Goal: Information Seeking & Learning: Learn about a topic

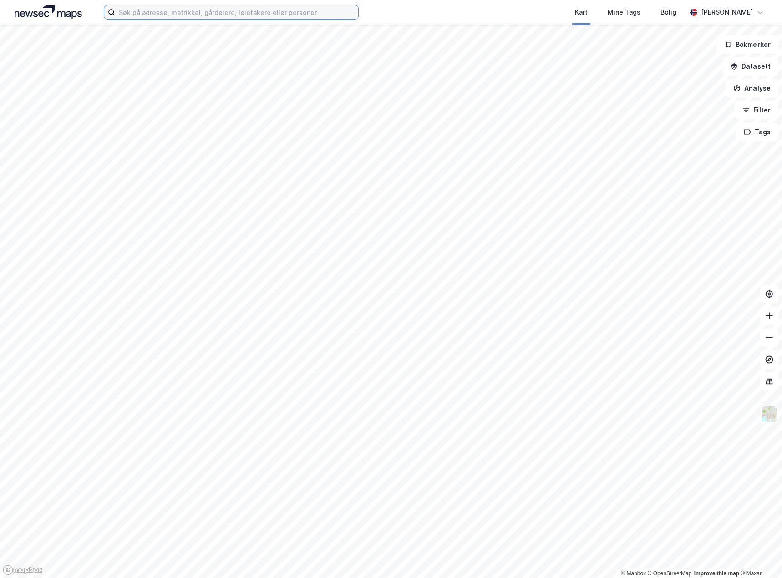
click at [255, 18] on input at bounding box center [236, 12] width 243 height 14
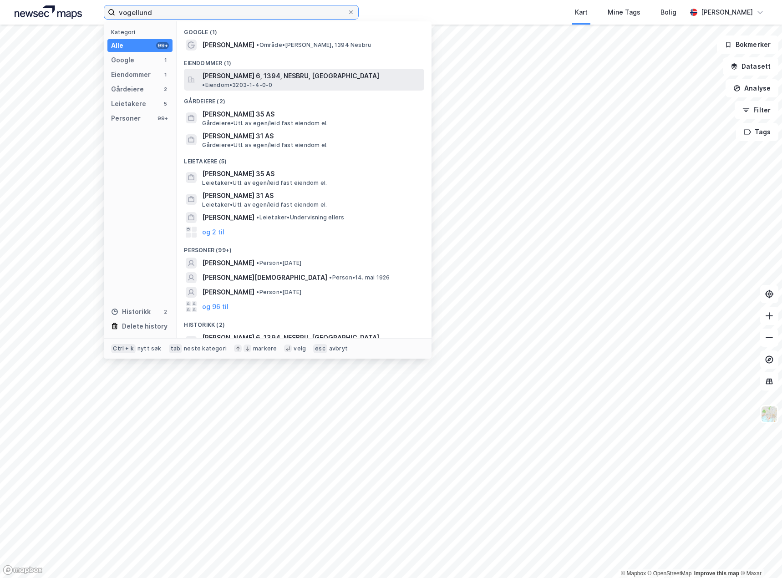
type input "vogellund"
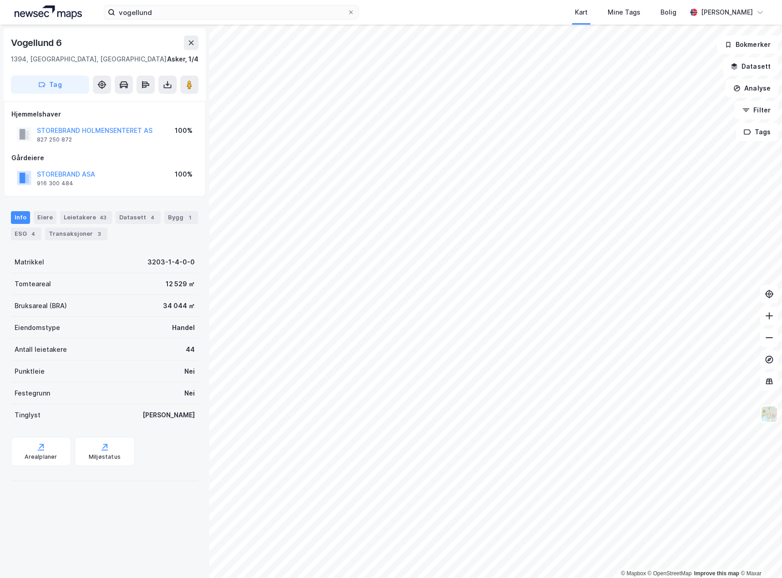
click at [256, 113] on div "© Mapbox © OpenStreetMap Improve this map © Maxar Vogellund 6 1394, Nesbru, Ake…" at bounding box center [391, 302] width 782 height 554
click at [191, 86] on image at bounding box center [189, 84] width 5 height 9
click at [189, 84] on image at bounding box center [189, 84] width 5 height 9
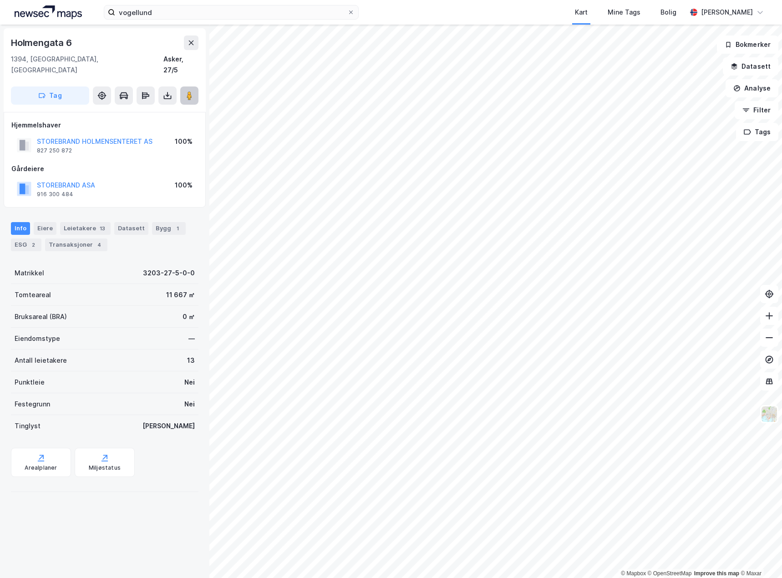
click at [191, 90] on button at bounding box center [189, 96] width 18 height 18
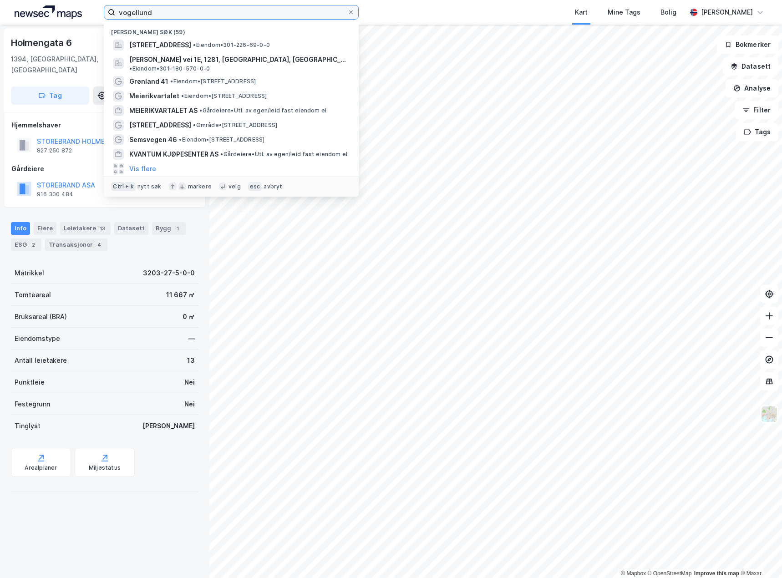
drag, startPoint x: 216, startPoint y: 12, endPoint x: 96, endPoint y: 14, distance: 120.7
click at [96, 14] on div "vogellund Nylige søk (59) Trondheimsveien 127, 0571, OSLO, OSLO • Eiendom • 301…" at bounding box center [391, 12] width 782 height 25
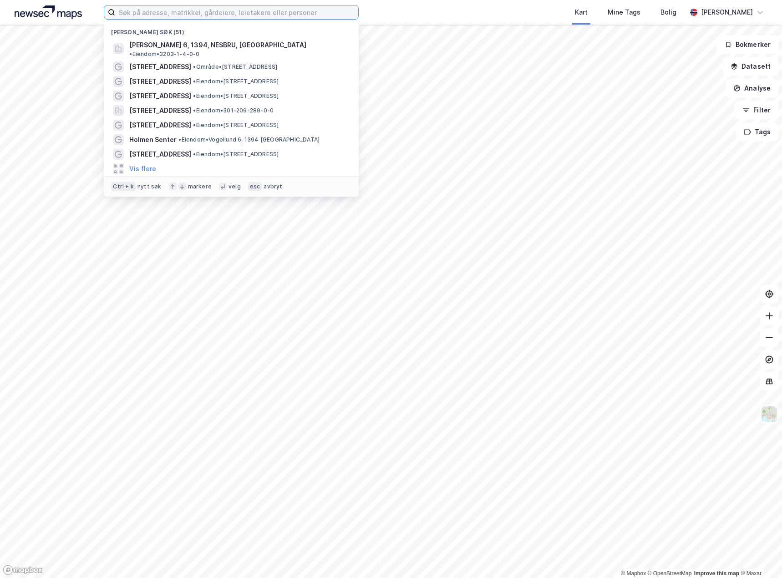
click at [167, 10] on input at bounding box center [236, 12] width 243 height 14
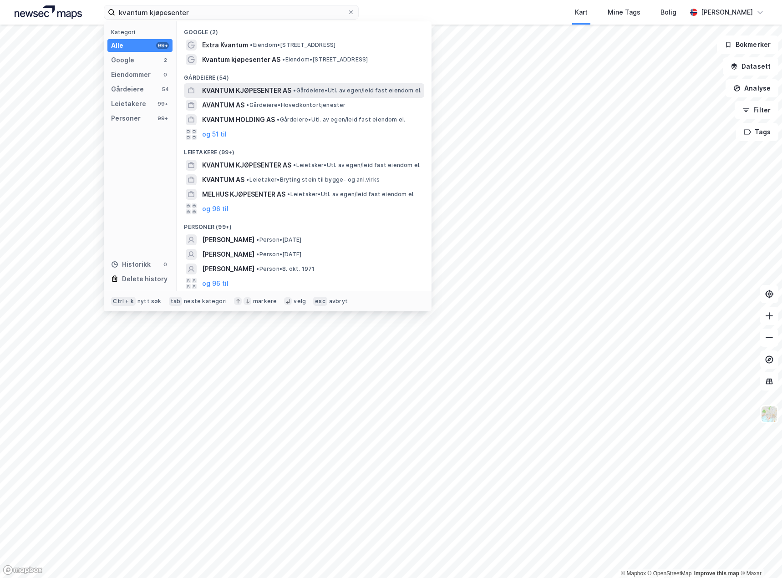
click at [251, 90] on span "KVANTUM KJØPESENTER AS" at bounding box center [246, 90] width 89 height 11
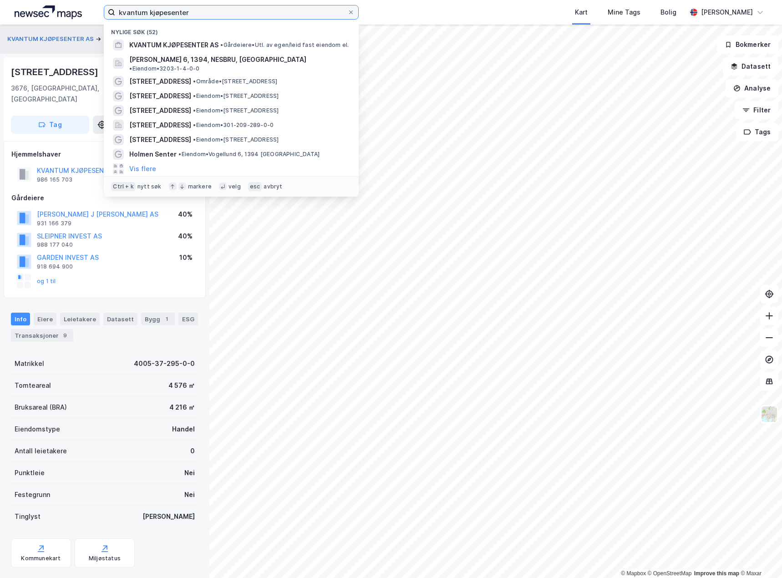
drag, startPoint x: 248, startPoint y: 17, endPoint x: -10, endPoint y: 6, distance: 258.9
click at [0, 6] on html "kvantum kjøpesenter Nylige søk (52) KVANTUM KJØPESENTER AS • Gårdeiere • Utl. a…" at bounding box center [391, 289] width 782 height 578
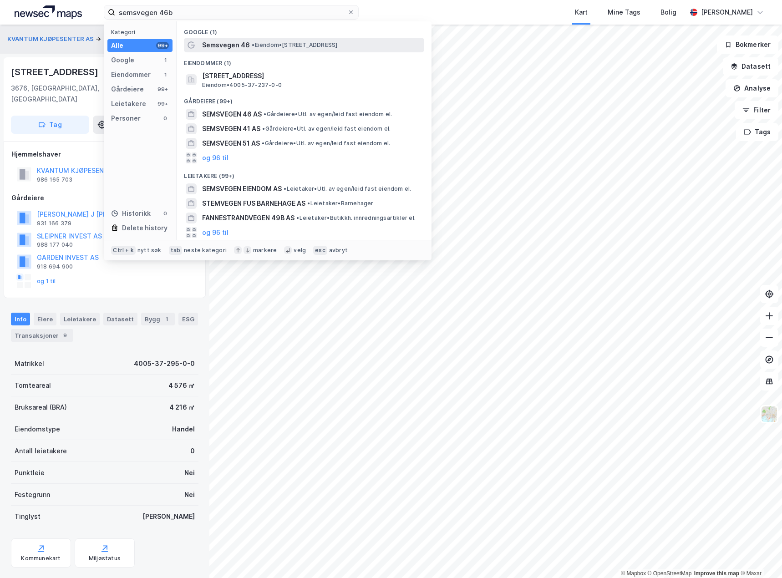
click at [275, 47] on span "• Eiendom • [STREET_ADDRESS]" at bounding box center [295, 44] width 86 height 7
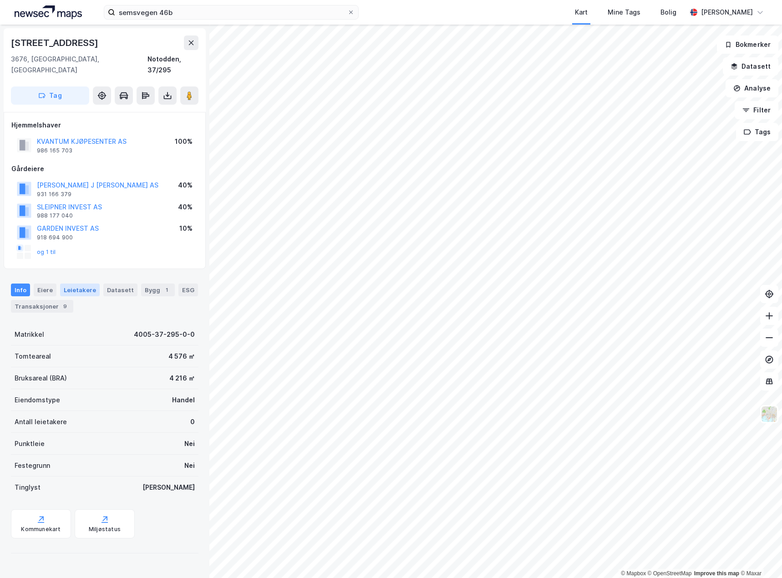
click at [69, 284] on div "Leietakere" at bounding box center [80, 290] width 40 height 13
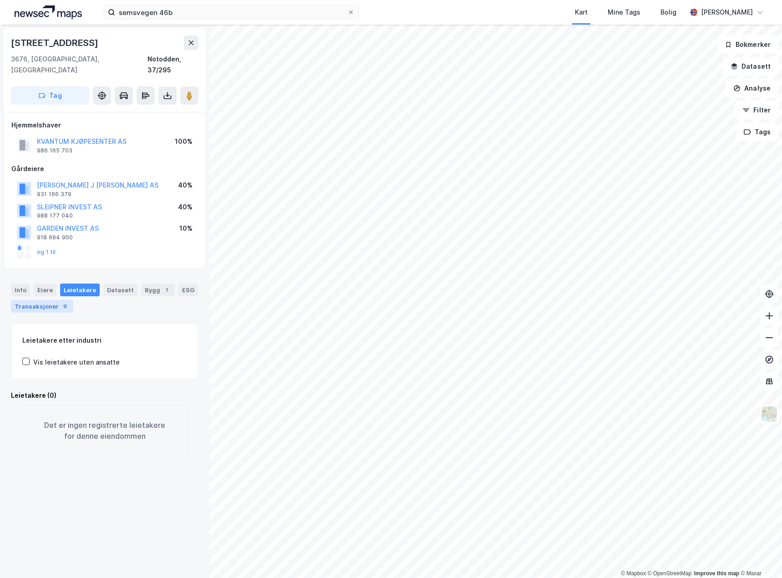
click at [38, 300] on div "Transaksjoner 9" at bounding box center [42, 306] width 62 height 13
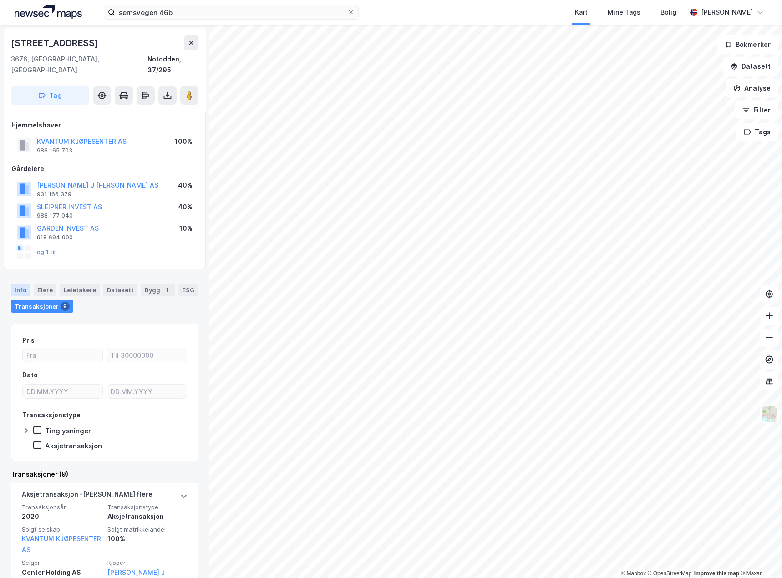
click at [23, 284] on div "Info" at bounding box center [20, 290] width 19 height 13
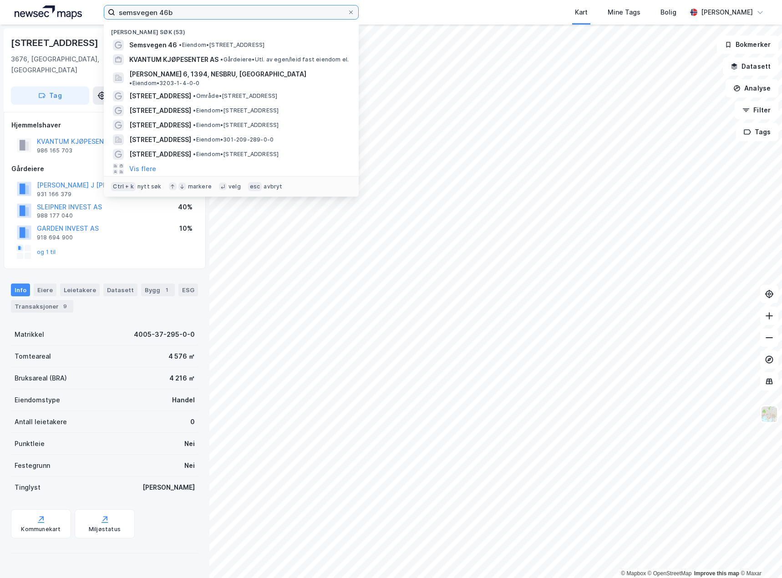
drag, startPoint x: 203, startPoint y: 14, endPoint x: 112, endPoint y: 7, distance: 90.4
click at [112, 7] on label "semsvegen 46b" at bounding box center [231, 12] width 255 height 15
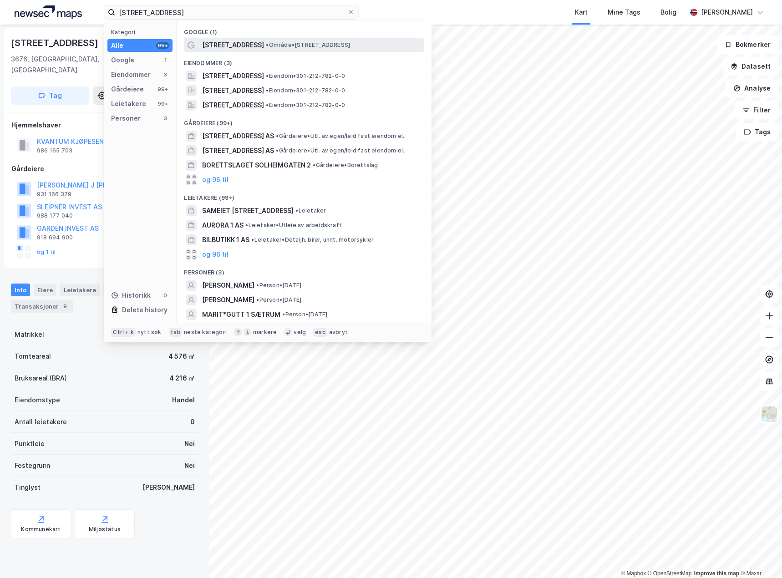
click at [310, 45] on span "• Område • Solheimgata 1, 0267 Oslo" at bounding box center [308, 44] width 84 height 7
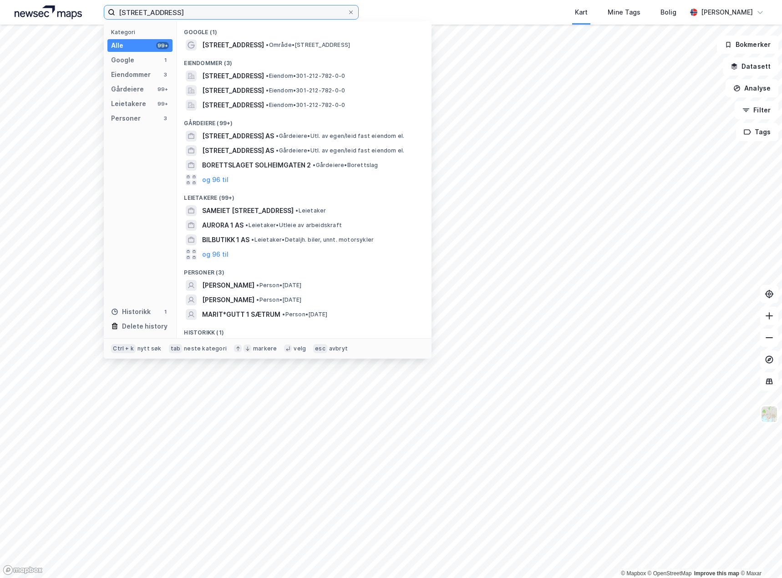
click at [185, 15] on input "solheimgata 1" at bounding box center [231, 12] width 232 height 14
drag, startPoint x: 168, startPoint y: 13, endPoint x: 15, endPoint y: 0, distance: 153.5
click at [15, 0] on div "solheimgata 1 Kategori Alle 99+ Google 1 Eiendommer 3 Gårdeiere 99+ Leietakere …" at bounding box center [391, 12] width 782 height 25
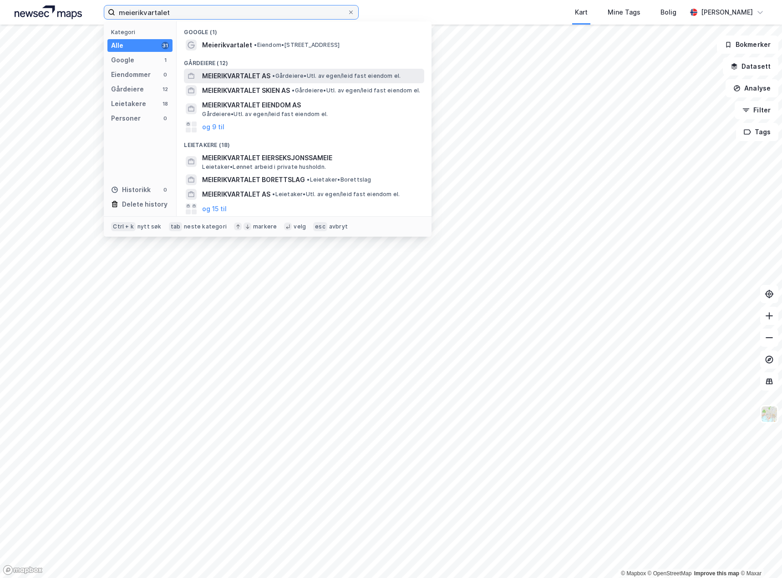
type input "meierikvartalet"
click at [270, 76] on span "MEIERIKVARTALET AS" at bounding box center [236, 76] width 68 height 11
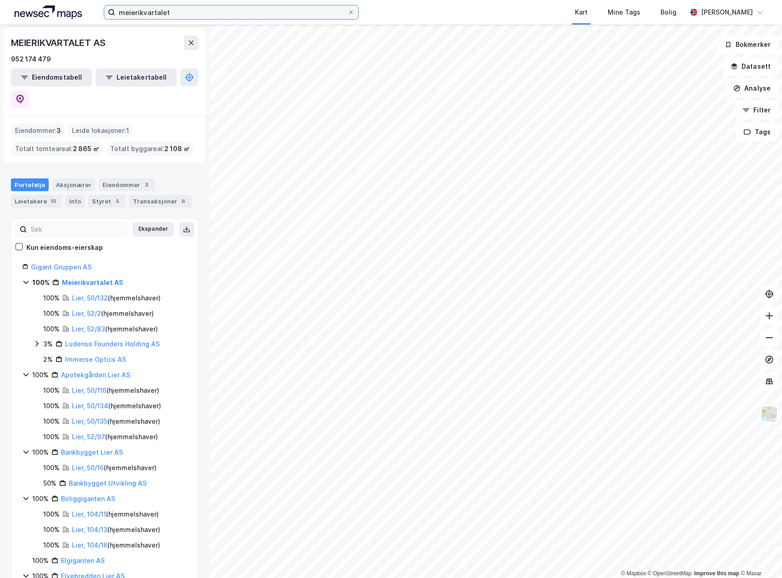
click at [231, 18] on input "meierikvartalet" at bounding box center [231, 12] width 232 height 14
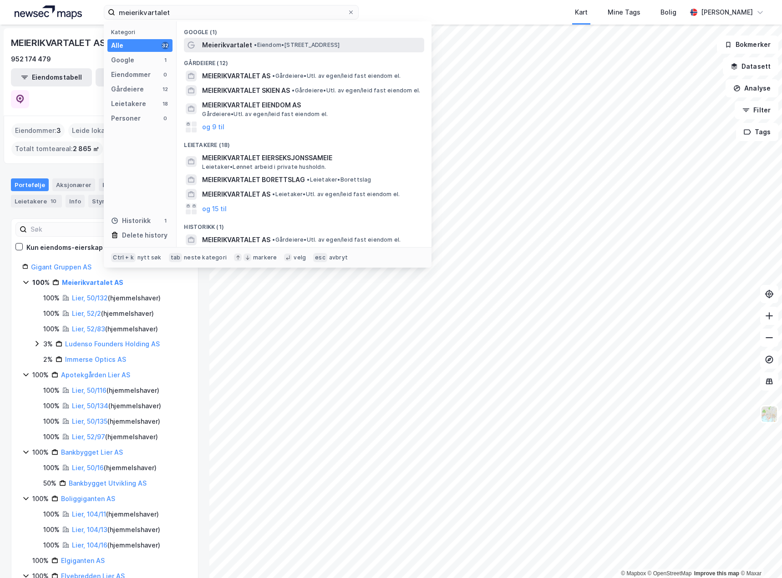
click at [235, 50] on span "Meierikvartalet" at bounding box center [227, 45] width 50 height 11
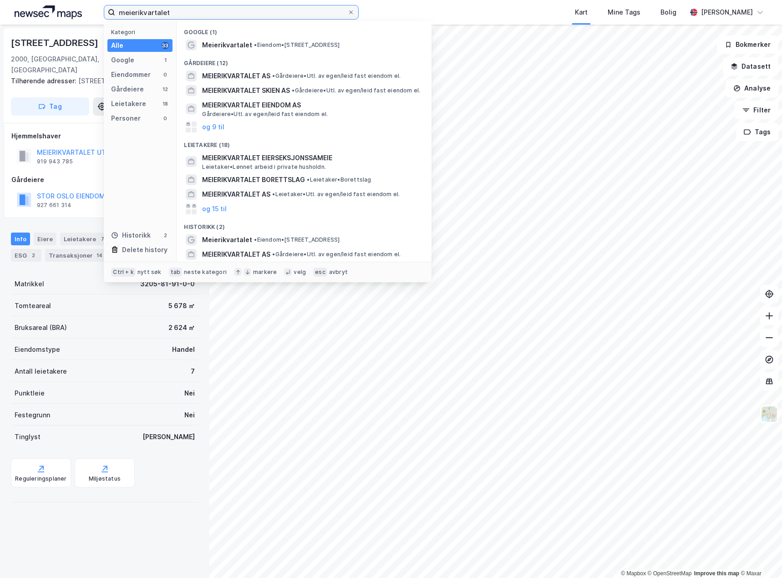
drag, startPoint x: 202, startPoint y: 12, endPoint x: 68, endPoint y: 8, distance: 134.0
click at [68, 8] on div "meierikvartalet Kategori Alle 33 Google 1 Eiendommer 0 Gårdeiere 12 Leietakere …" at bounding box center [391, 12] width 782 height 25
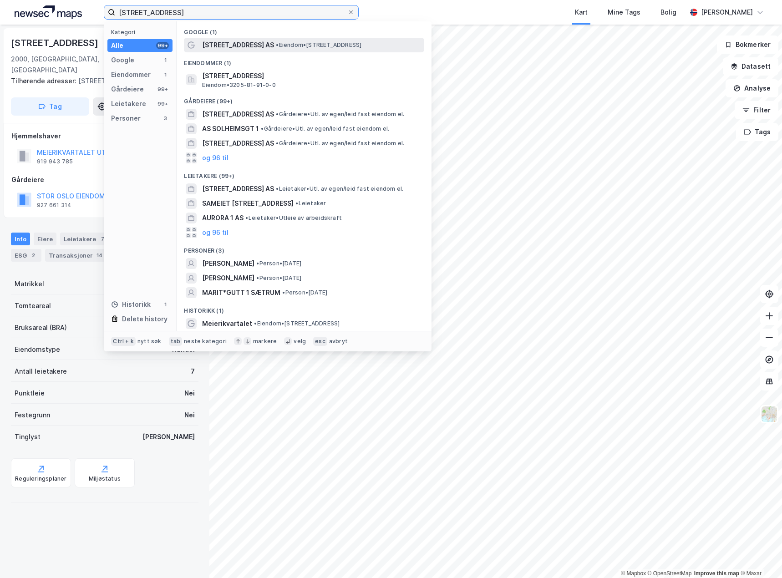
type input "solheimsgata 1"
click at [286, 42] on span "• Eiendom • Solheimsgata 1, 2000 Lillestrøm" at bounding box center [319, 44] width 86 height 7
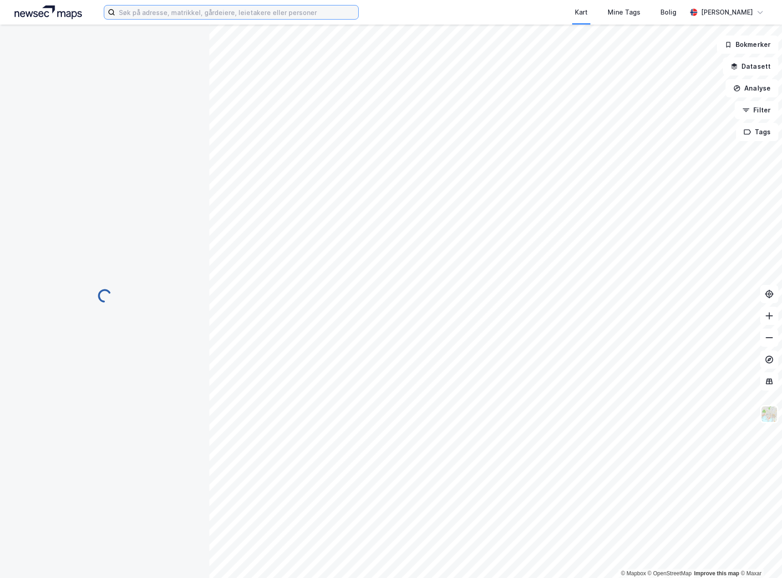
click at [232, 11] on input at bounding box center [236, 12] width 243 height 14
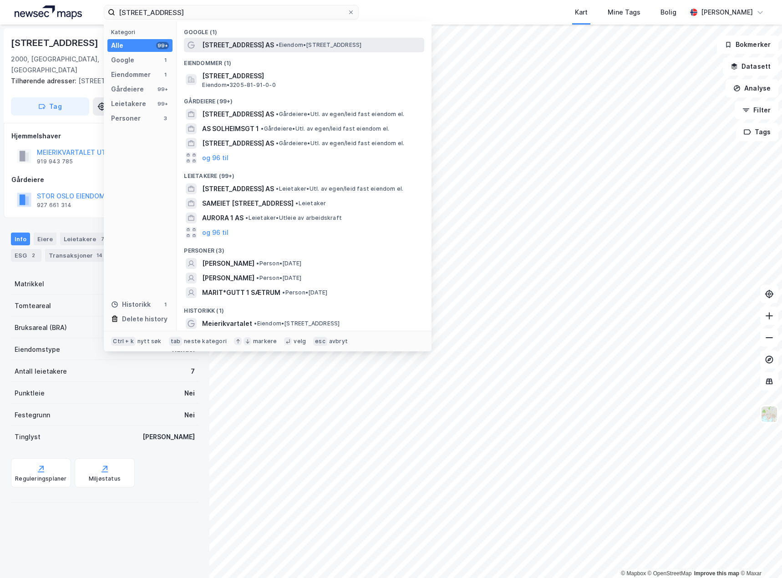
click at [251, 45] on span "[STREET_ADDRESS] AS" at bounding box center [238, 45] width 72 height 11
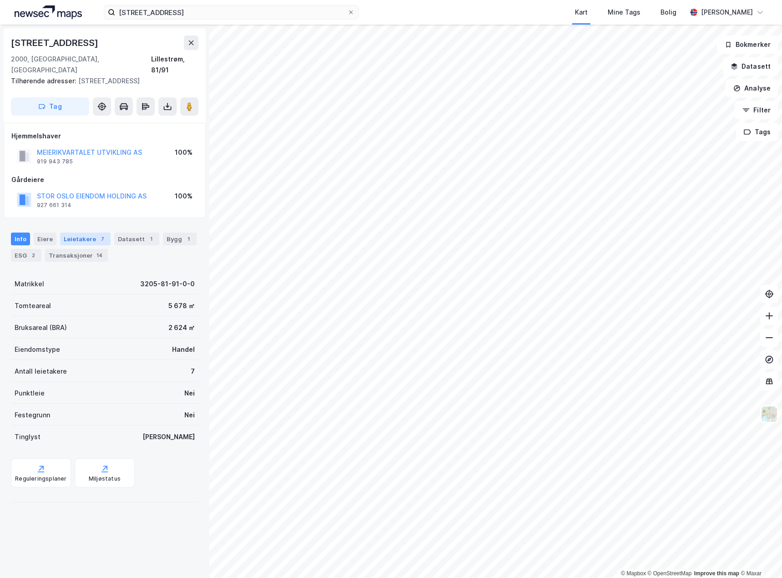
click at [83, 233] on div "Leietakere 7" at bounding box center [85, 239] width 51 height 13
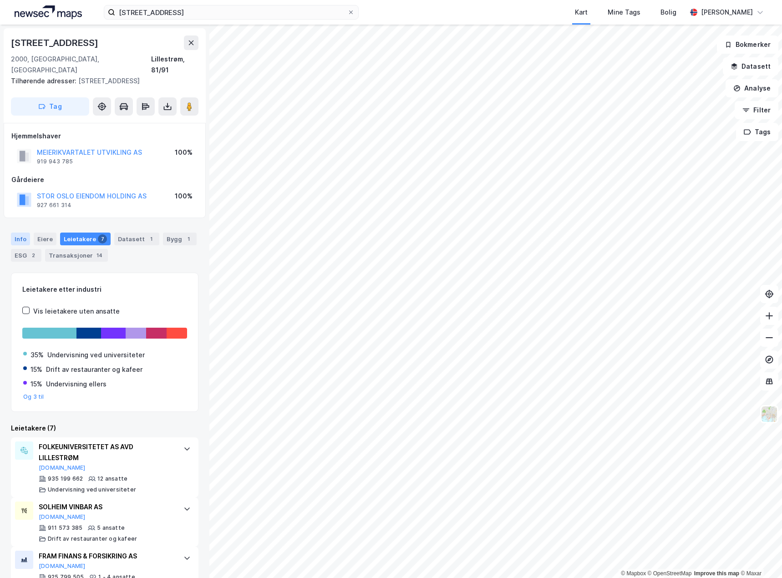
click at [19, 233] on div "Info" at bounding box center [20, 239] width 19 height 13
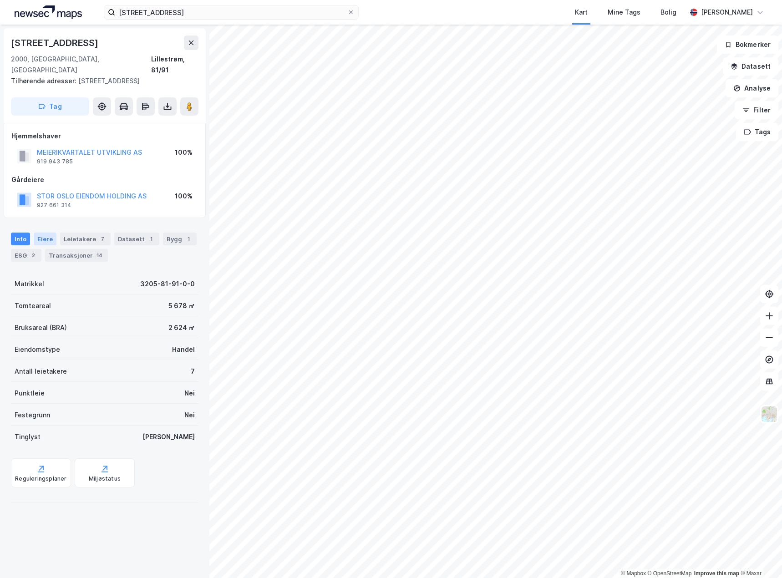
click at [44, 233] on div "Eiere" at bounding box center [45, 239] width 23 height 13
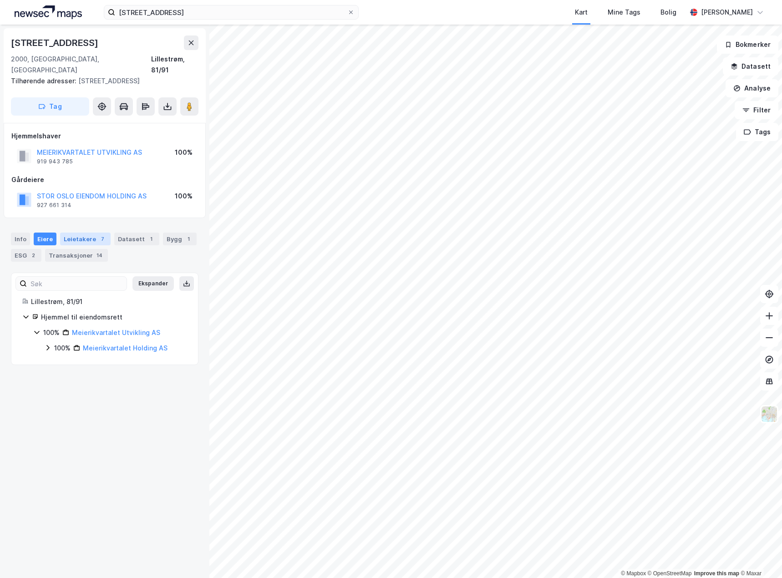
click at [82, 233] on div "Leietakere 7" at bounding box center [85, 239] width 51 height 13
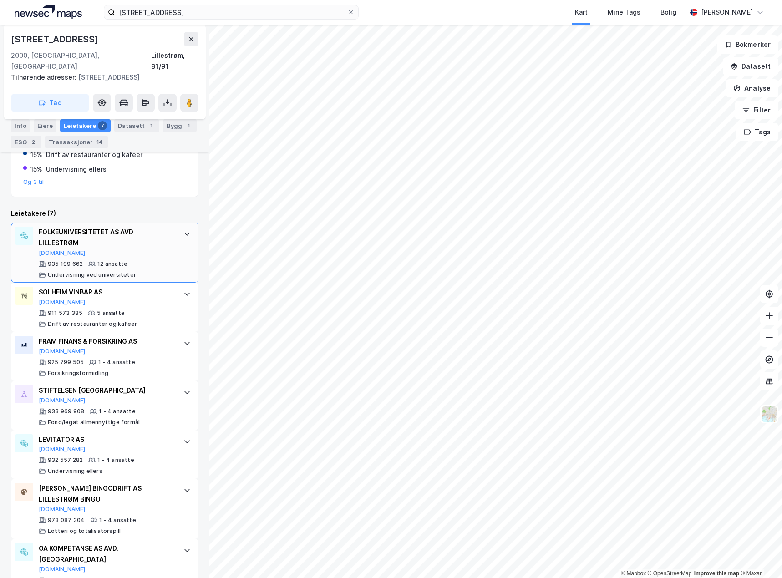
scroll to position [228, 0]
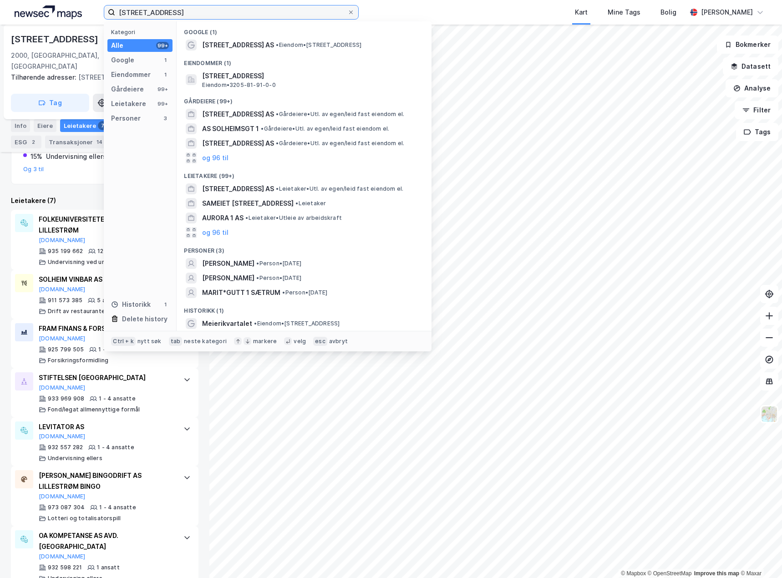
drag, startPoint x: 190, startPoint y: 17, endPoint x: 36, endPoint y: 15, distance: 154.4
click at [36, 15] on div "solheimsgata 1 Kategori Alle 99+ Google 1 Eiendommer 1 Gårdeiere 99+ Leietakere…" at bounding box center [391, 12] width 782 height 25
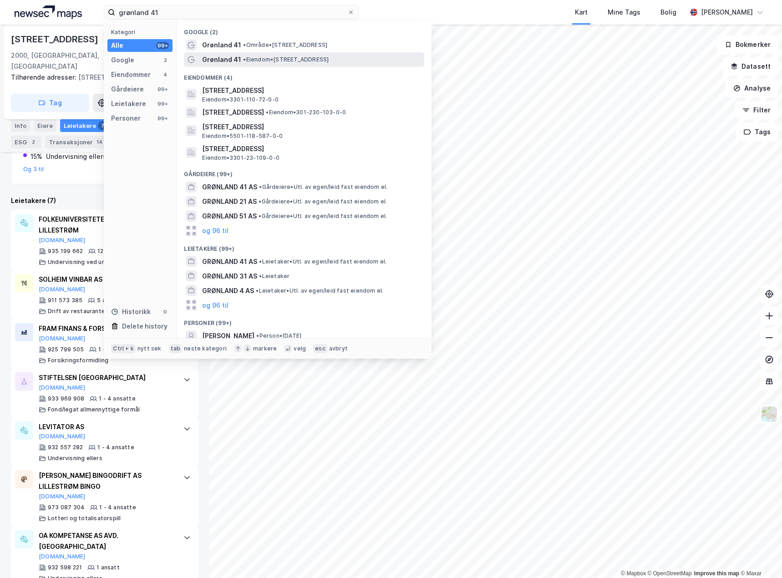
click at [283, 60] on span "• Eiendom • Grønland 41, 0188 Oslo" at bounding box center [286, 59] width 86 height 7
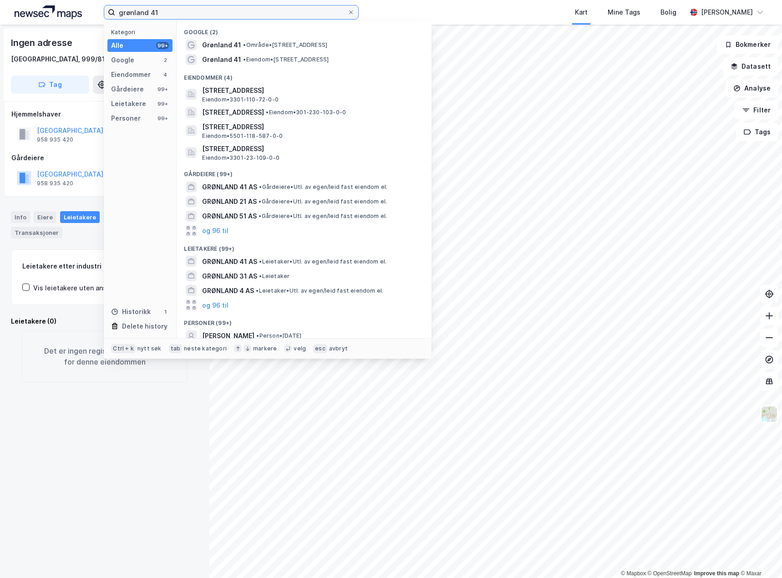
drag, startPoint x: 286, startPoint y: 10, endPoint x: 43, endPoint y: 17, distance: 242.8
click at [43, 17] on div "grønland 41 Kategori Alle 99+ Google 2 Eiendommer 4 Gårdeiere 99+ Leietakere 99…" at bounding box center [391, 12] width 782 height 25
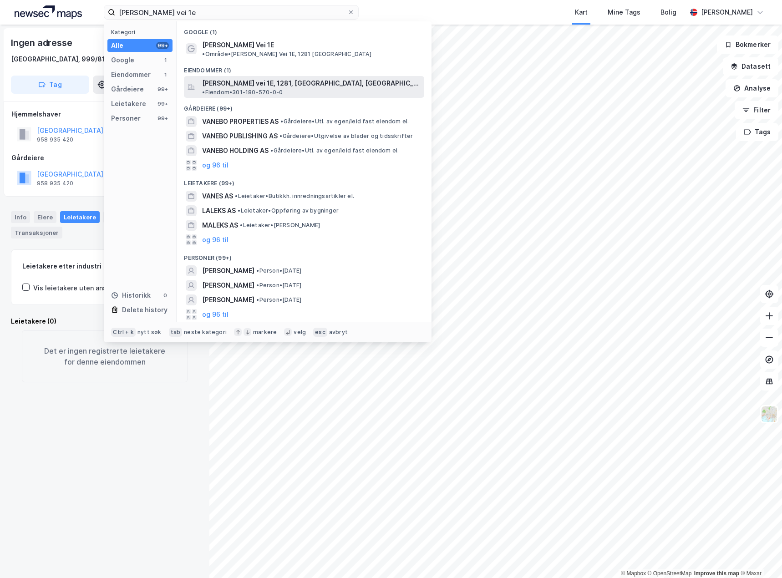
click at [293, 78] on span "[PERSON_NAME] vei 1E, 1281, [GEOGRAPHIC_DATA], [GEOGRAPHIC_DATA]" at bounding box center [311, 83] width 219 height 11
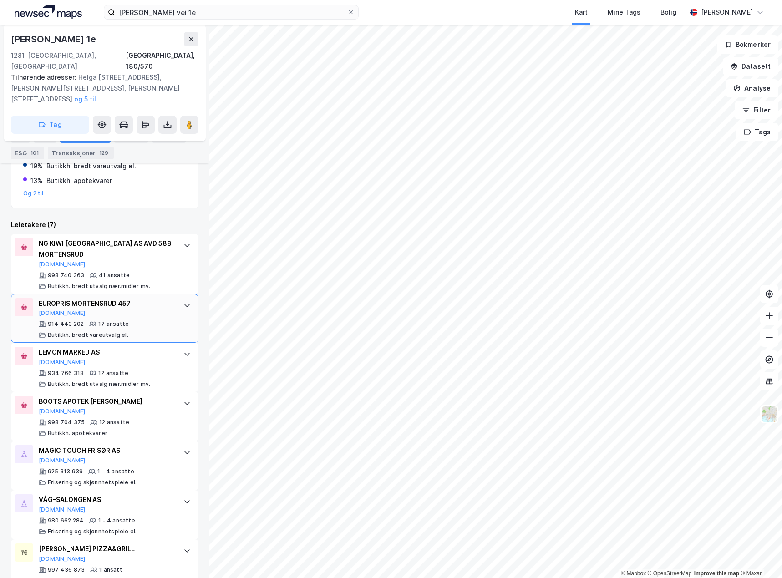
scroll to position [226, 0]
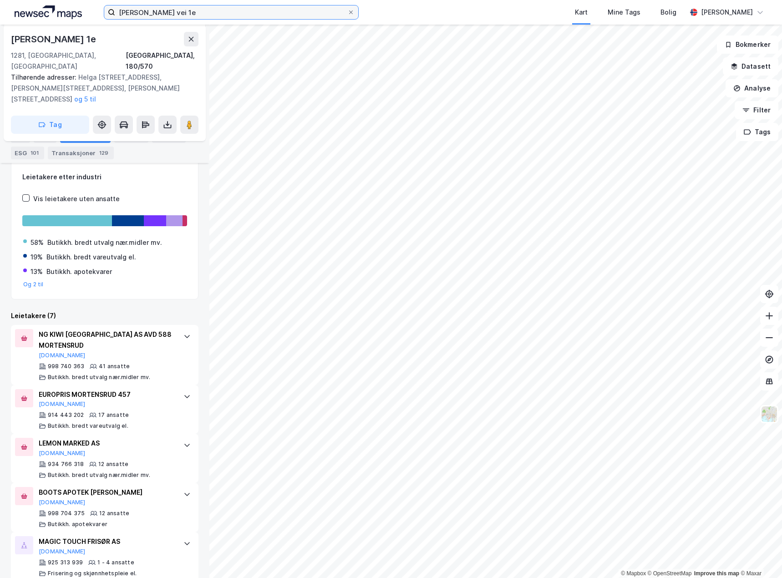
click at [275, 8] on input "helga vaneks vei 1e" at bounding box center [231, 12] width 232 height 14
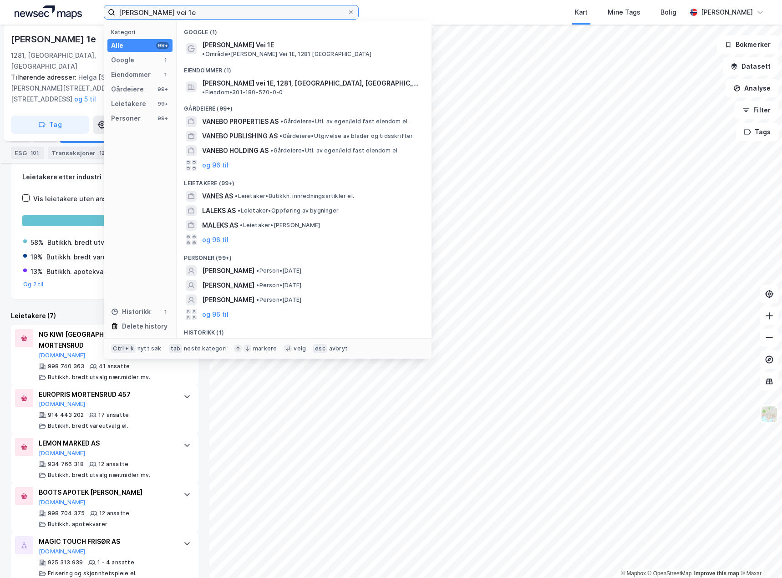
drag, startPoint x: 251, startPoint y: 14, endPoint x: 49, endPoint y: 9, distance: 202.3
click at [49, 9] on div "helga vaneks vei 1e Kategori Alle 99+ Google 1 Eiendommer 1 Gårdeiere 99+ Leiet…" at bounding box center [391, 12] width 782 height 25
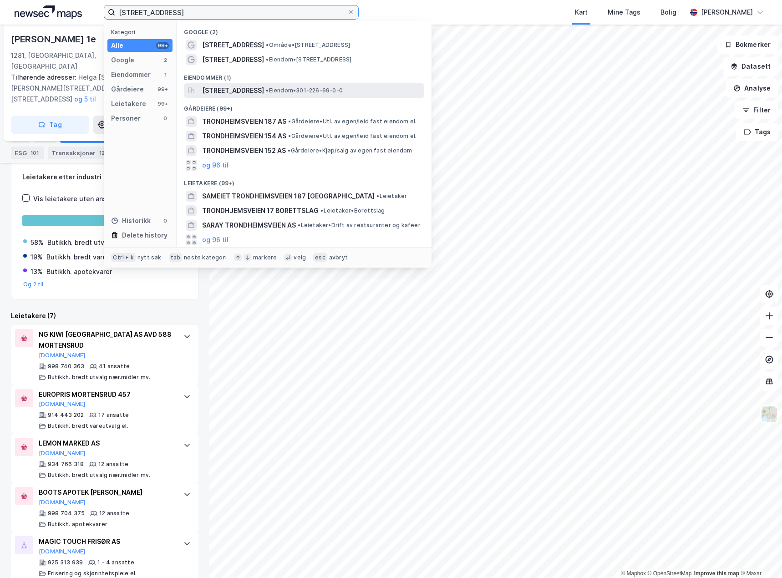
type input "trondheimsveien 127"
click at [261, 91] on span "[STREET_ADDRESS]" at bounding box center [233, 90] width 62 height 11
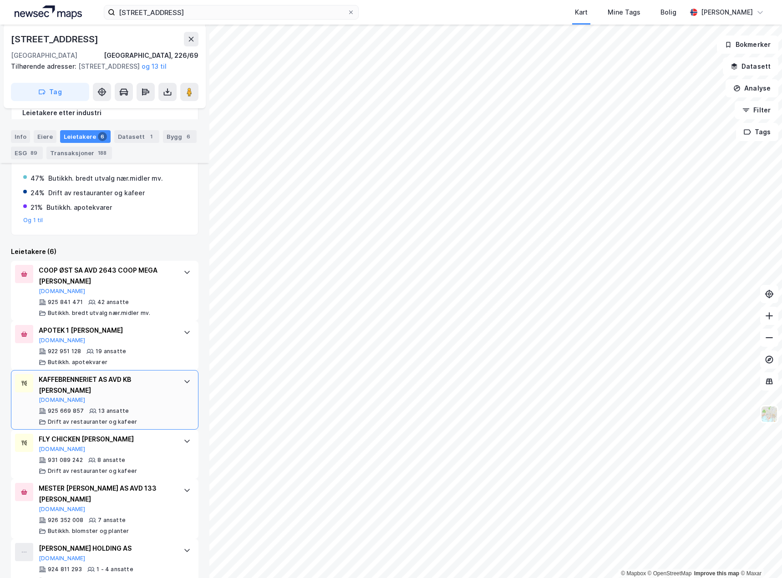
scroll to position [260, 0]
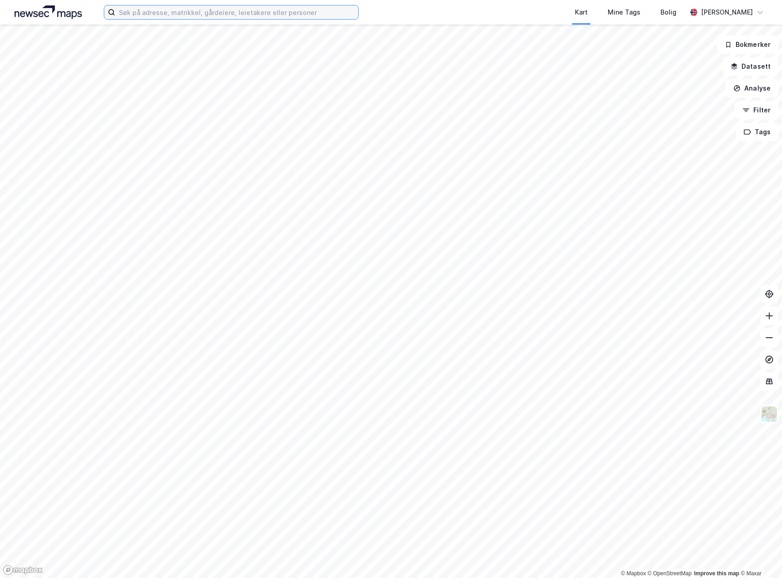
click at [209, 14] on input at bounding box center [236, 12] width 243 height 14
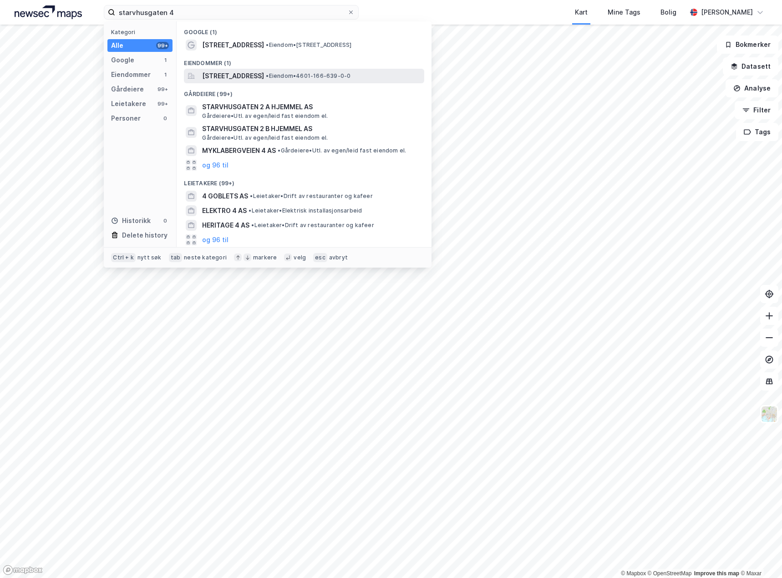
click at [264, 76] on span "Starvhusgaten 4, 5014, BERGEN, BERGEN" at bounding box center [233, 76] width 62 height 11
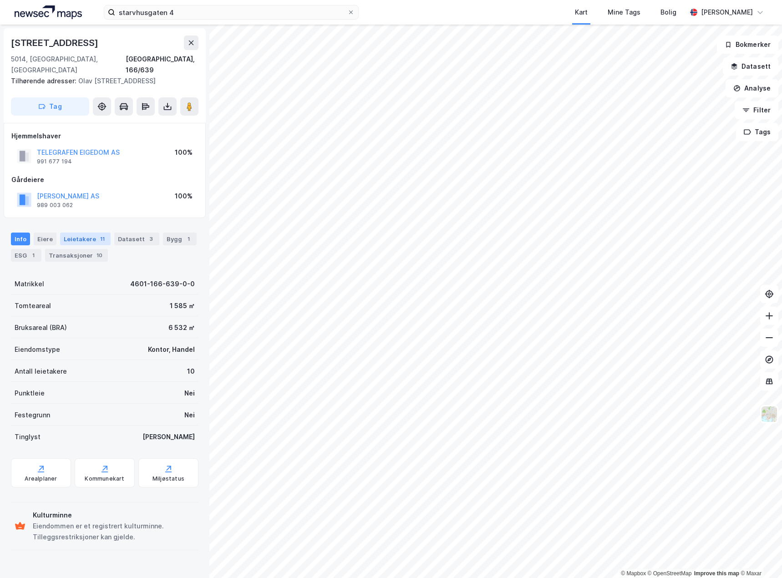
click at [82, 235] on div "Leietakere 11" at bounding box center [85, 239] width 51 height 13
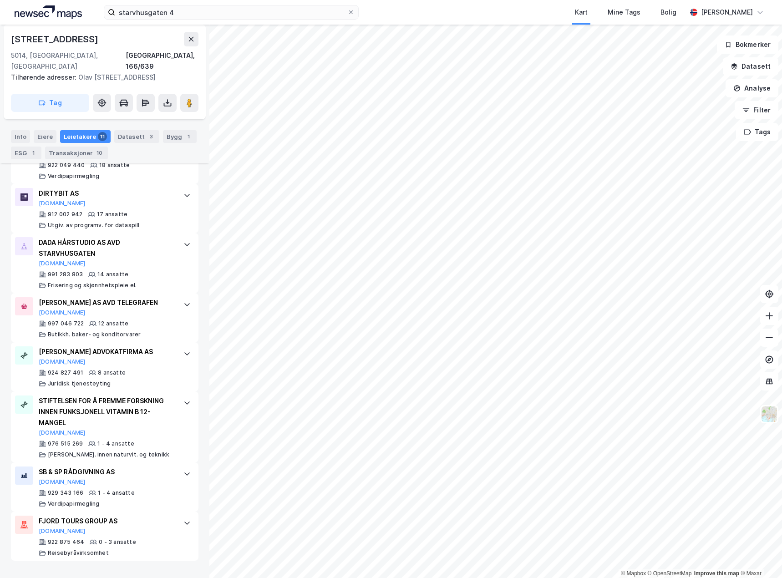
scroll to position [477, 0]
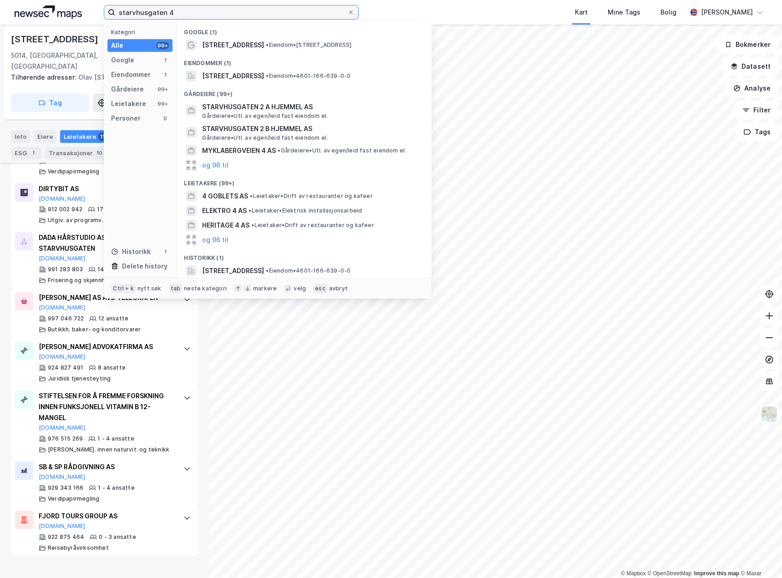
drag, startPoint x: 255, startPoint y: 15, endPoint x: 77, endPoint y: 9, distance: 177.3
click at [77, 9] on div "starvhusgaten 4 Kategori Alle 99+ Google 1 Eiendommer 1 Gårdeiere 99+ Leietaker…" at bounding box center [391, 12] width 782 height 25
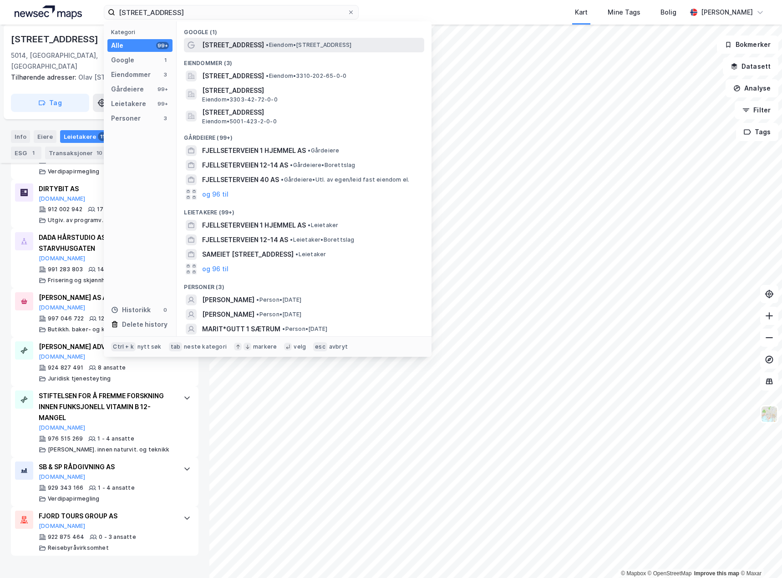
click at [289, 47] on span "• Eiendom • Fjellseterveien 1, 7020 Trondheim" at bounding box center [309, 44] width 86 height 7
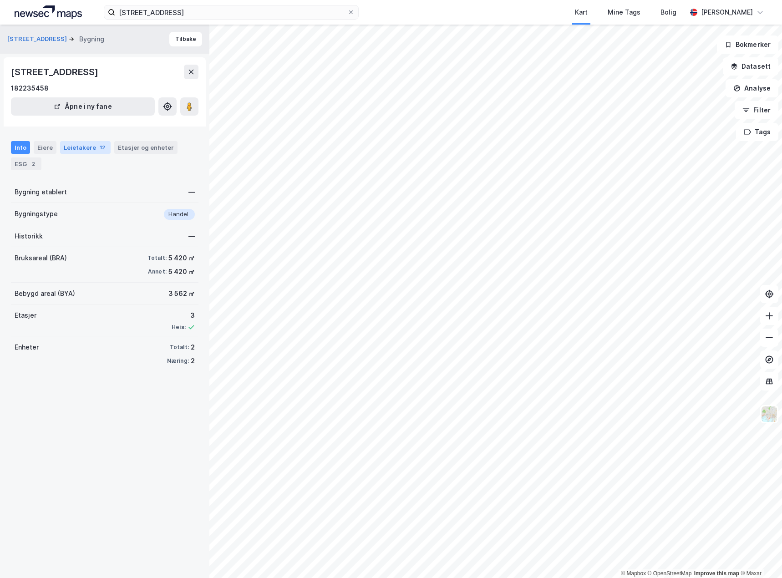
click at [83, 144] on div "Leietakere 12" at bounding box center [85, 147] width 51 height 13
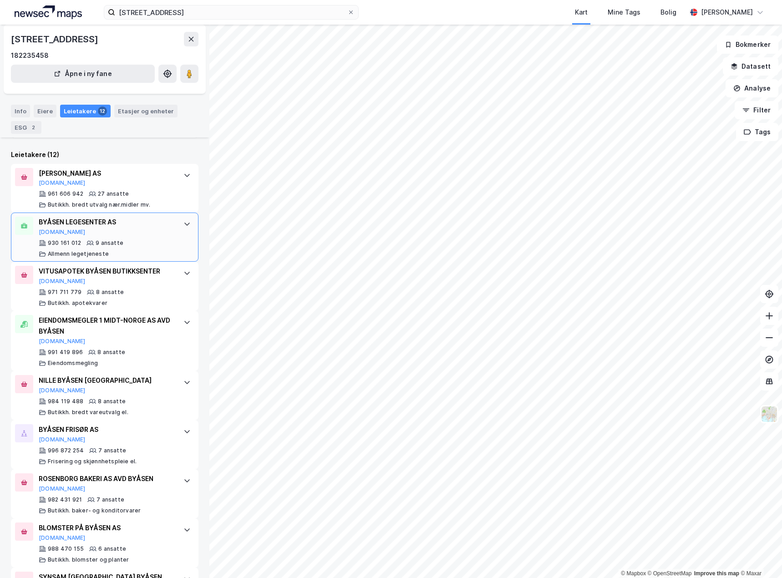
scroll to position [228, 0]
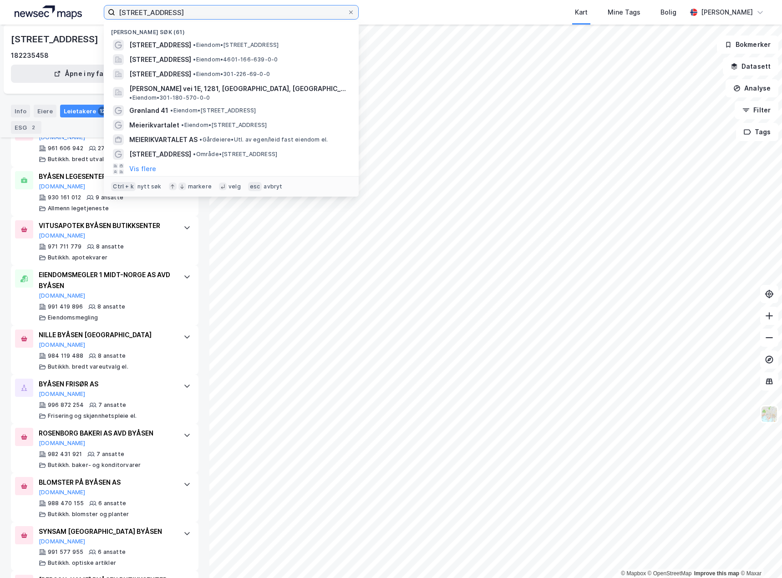
drag, startPoint x: 236, startPoint y: 12, endPoint x: 67, endPoint y: 10, distance: 169.4
click at [67, 10] on div "fjellseterveien 1 Nylige søk (61) Fjellseterveien 1 • Eiendom • Fjellseterveien…" at bounding box center [391, 12] width 782 height 25
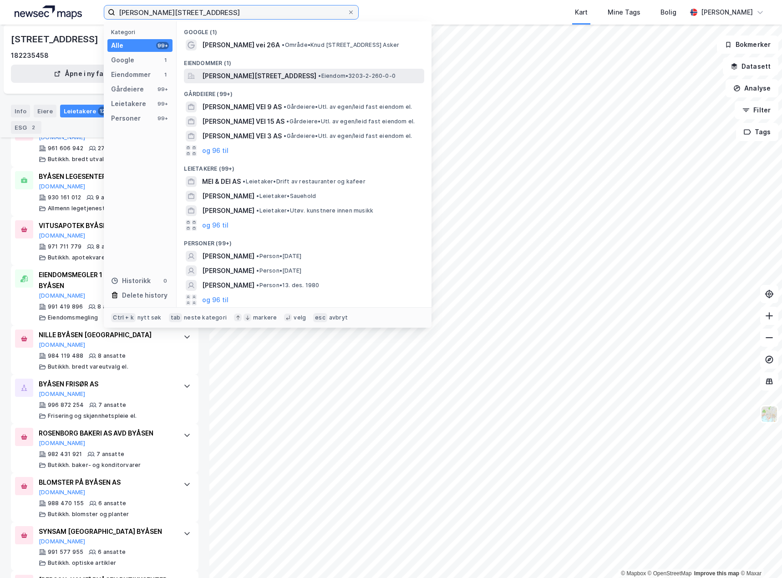
type input "knud askers vei 26a"
click at [317, 75] on span "[PERSON_NAME][STREET_ADDRESS]" at bounding box center [259, 76] width 114 height 11
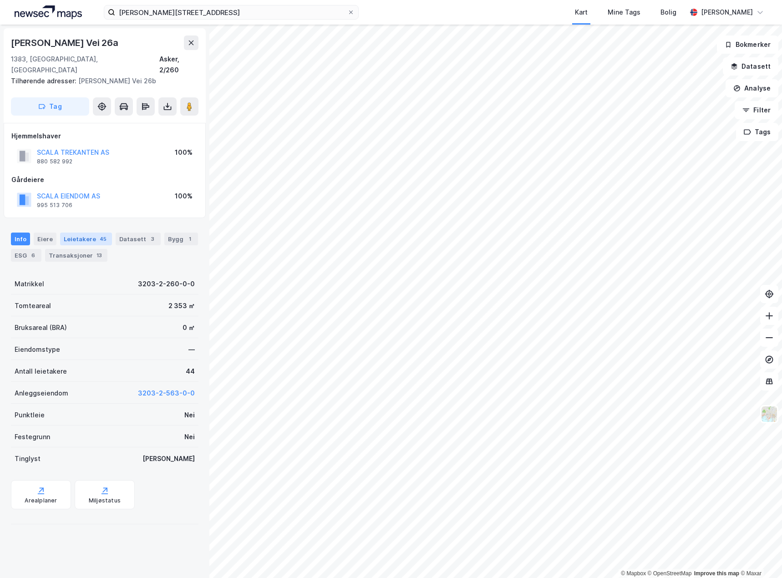
click at [82, 233] on div "Leietakere 45" at bounding box center [86, 239] width 52 height 13
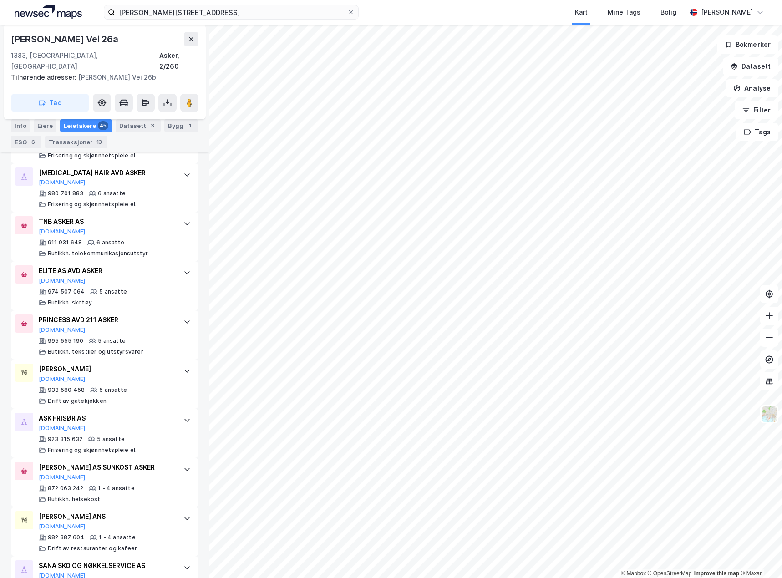
scroll to position [2050, 0]
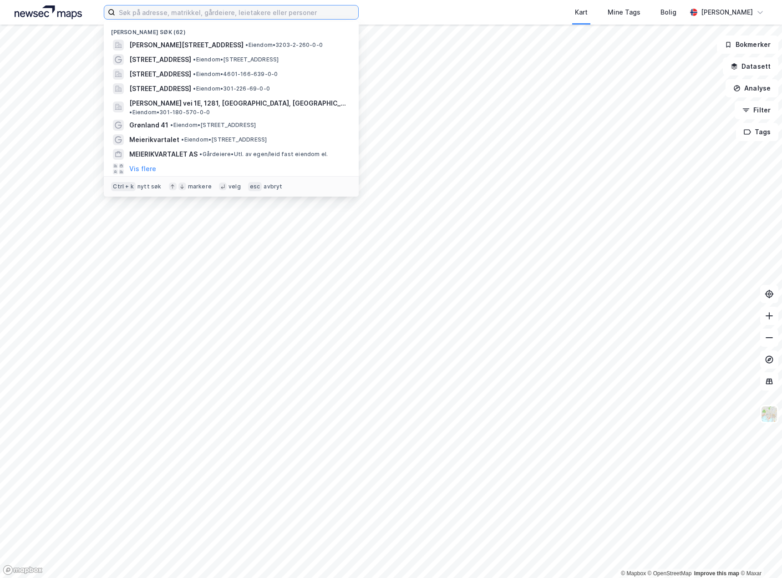
click at [208, 14] on input at bounding box center [236, 12] width 243 height 14
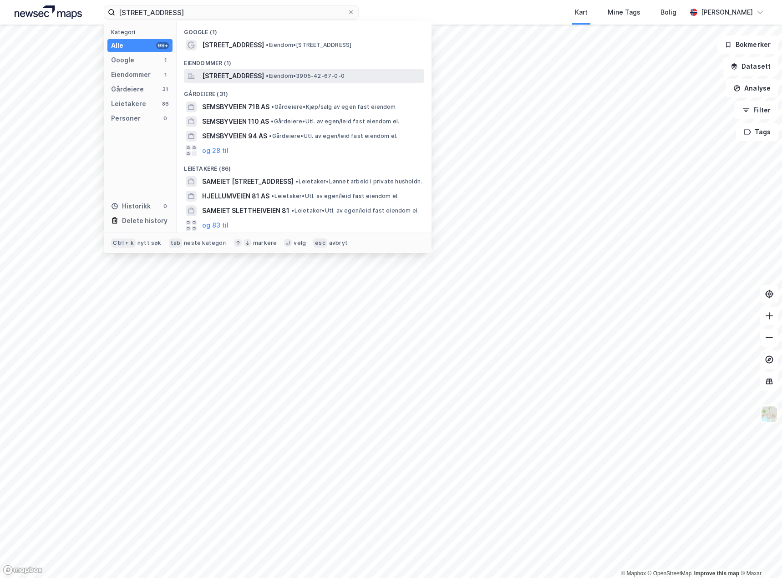
click at [264, 77] on span "[STREET_ADDRESS]" at bounding box center [233, 76] width 62 height 11
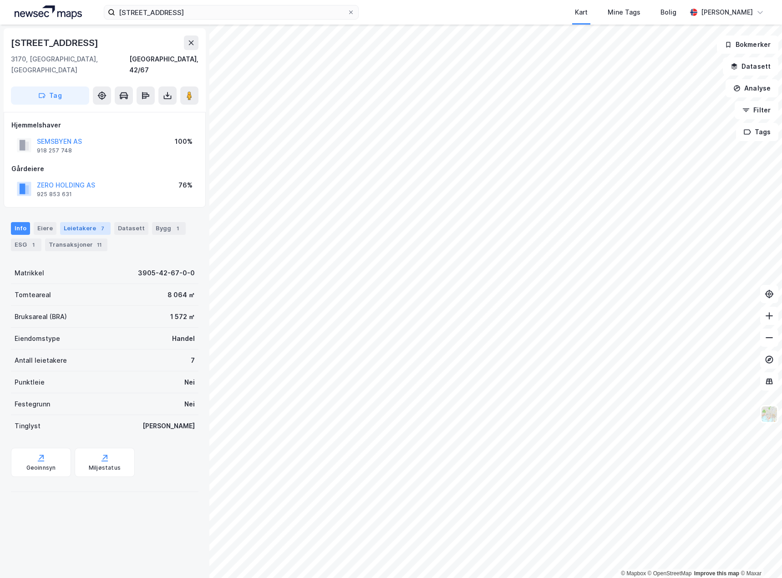
click at [93, 222] on div "Leietakere 7" at bounding box center [85, 228] width 51 height 13
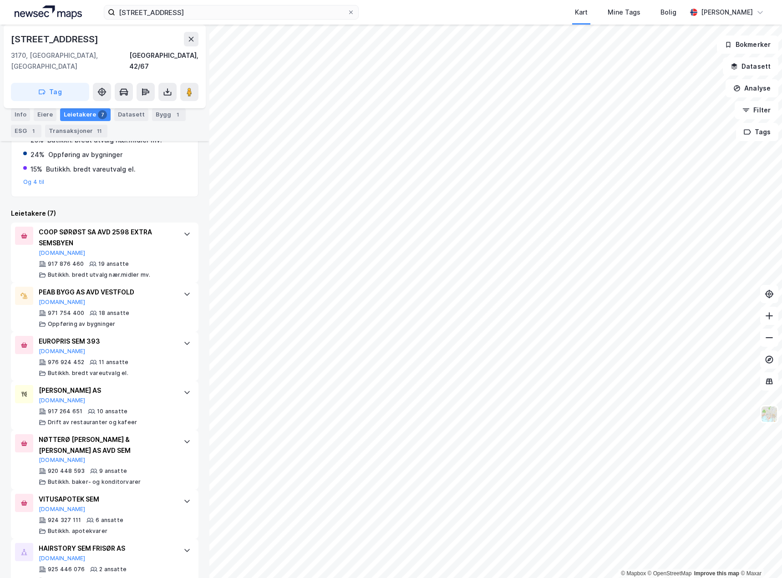
scroll to position [215, 0]
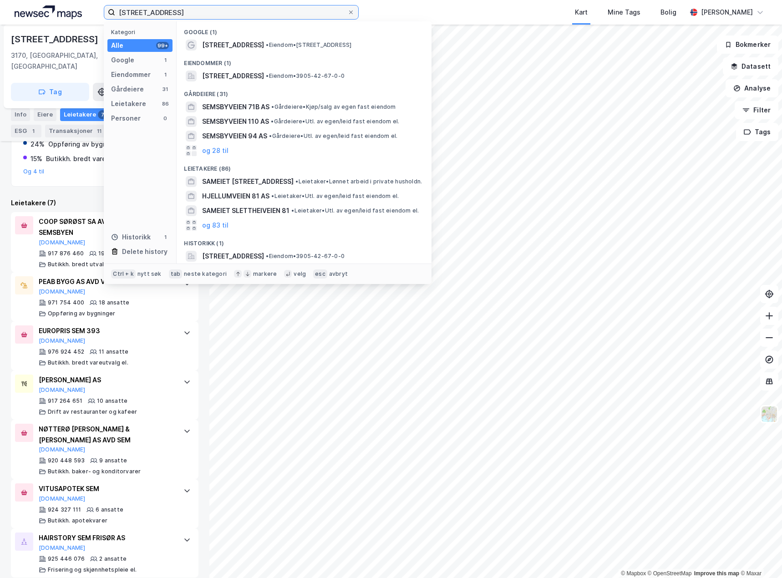
drag, startPoint x: 169, startPoint y: 11, endPoint x: 0, endPoint y: 10, distance: 168.5
click at [0, 10] on div "semsbyveien 81 Kategori Alle 99+ Google 1 Eiendommer 1 Gårdeiere 31 Leietakere …" at bounding box center [391, 12] width 782 height 25
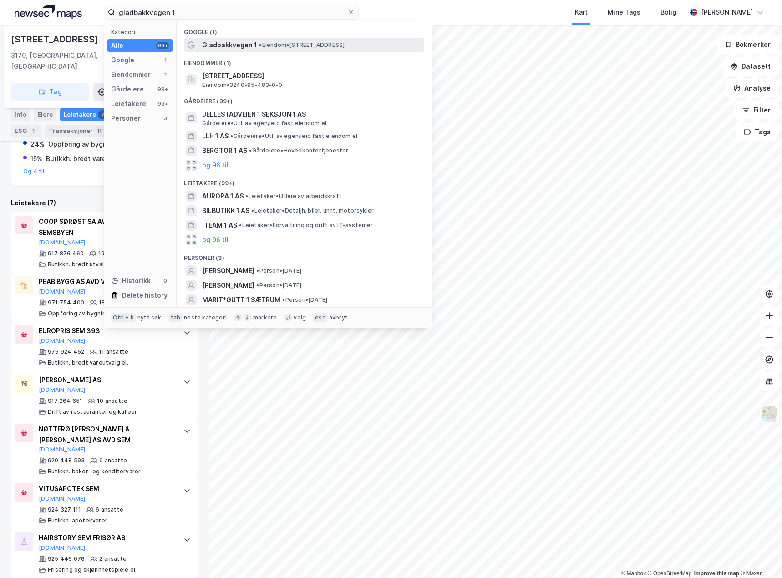
click at [295, 42] on span "• Eiendom • [STREET_ADDRESS]" at bounding box center [302, 44] width 86 height 7
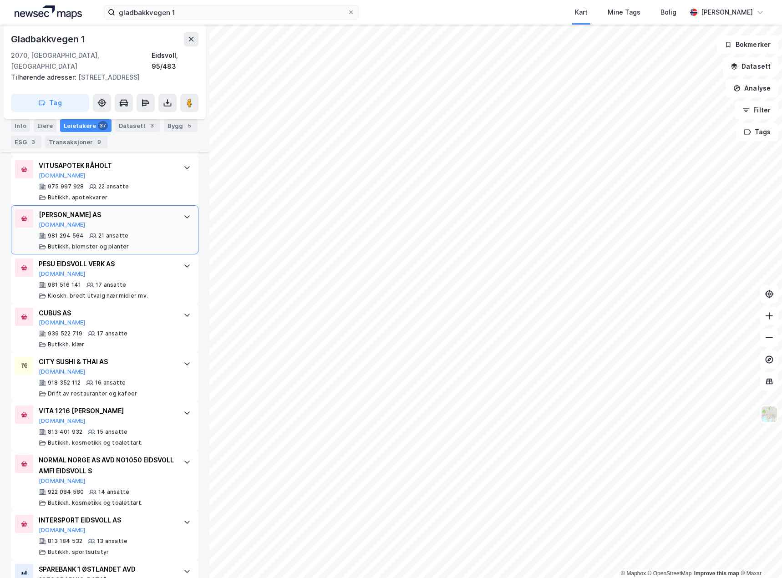
scroll to position [410, 0]
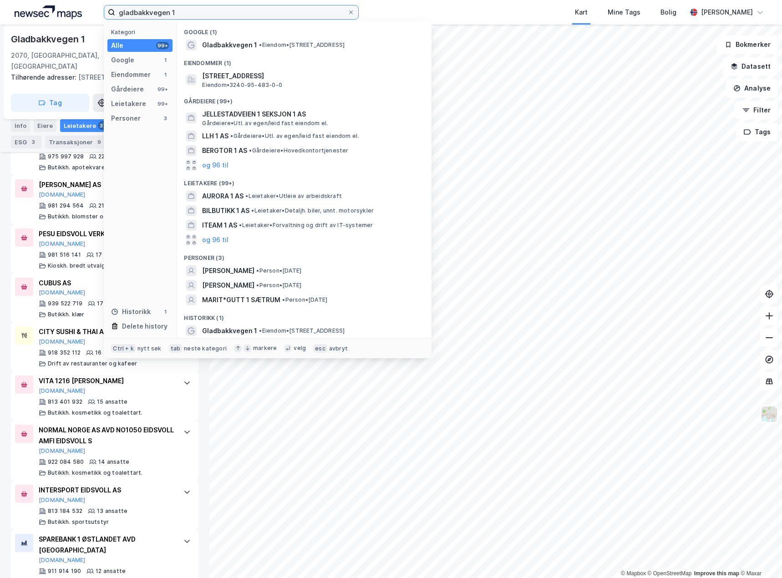
drag, startPoint x: 235, startPoint y: 15, endPoint x: 9, endPoint y: 10, distance: 226.4
click at [9, 10] on div "gladbakkvegen 1 Kategori Alle 99+ Google 1 Eiendommer 1 Gårdeiere 99+ Leietaker…" at bounding box center [391, 12] width 782 height 25
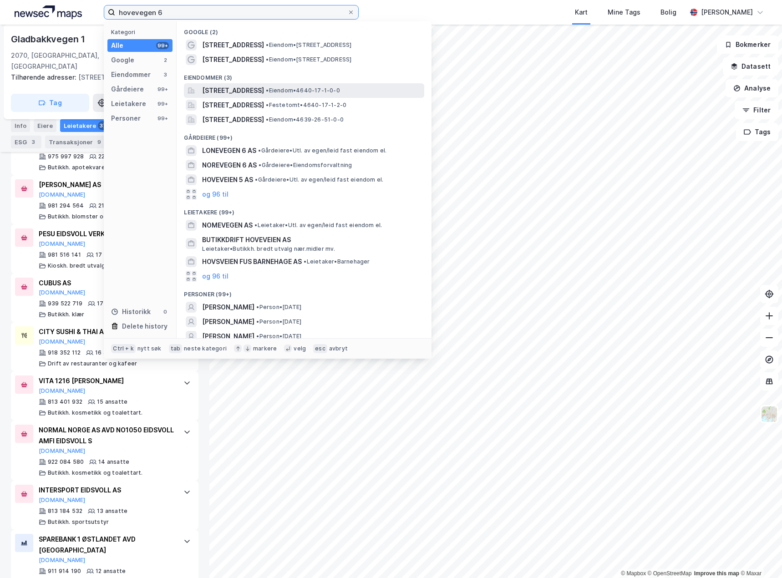
type input "hovevegen 6"
click at [264, 88] on span "[STREET_ADDRESS]" at bounding box center [233, 90] width 62 height 11
